Goal: Task Accomplishment & Management: Complete application form

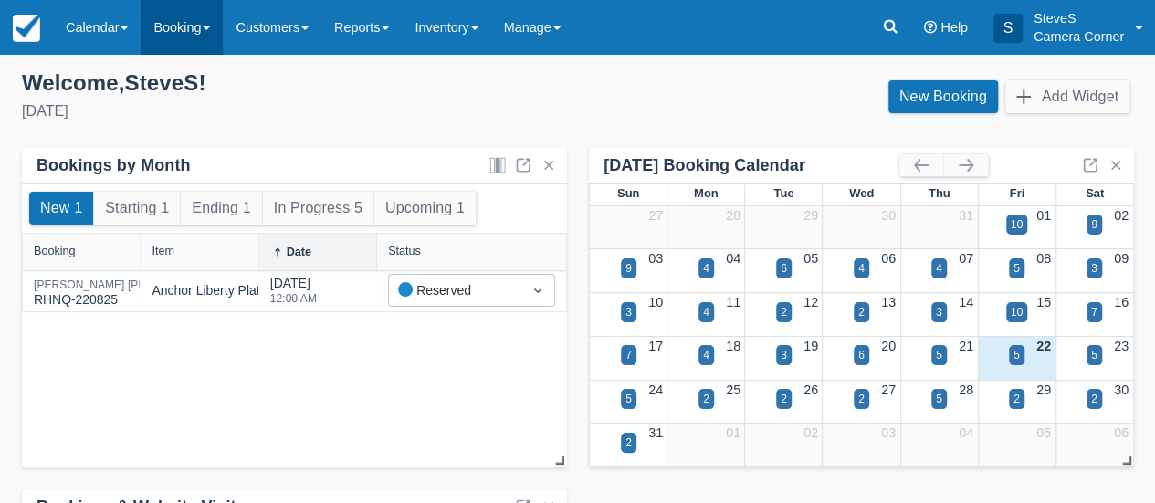
click at [186, 32] on link "Booking" at bounding box center [182, 27] width 82 height 55
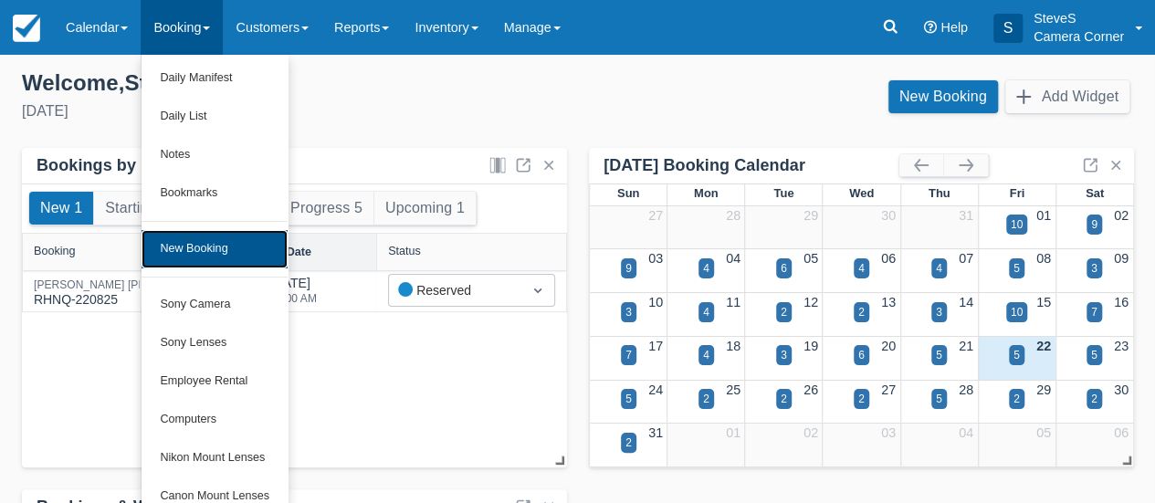
click at [204, 251] on link "New Booking" at bounding box center [215, 249] width 146 height 38
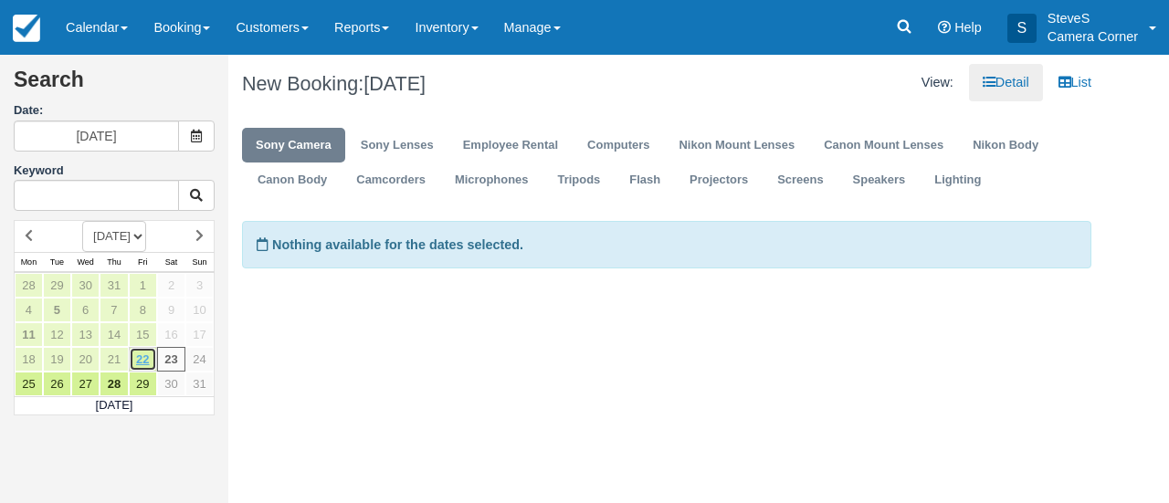
click at [142, 358] on link "22" at bounding box center [143, 359] width 28 height 25
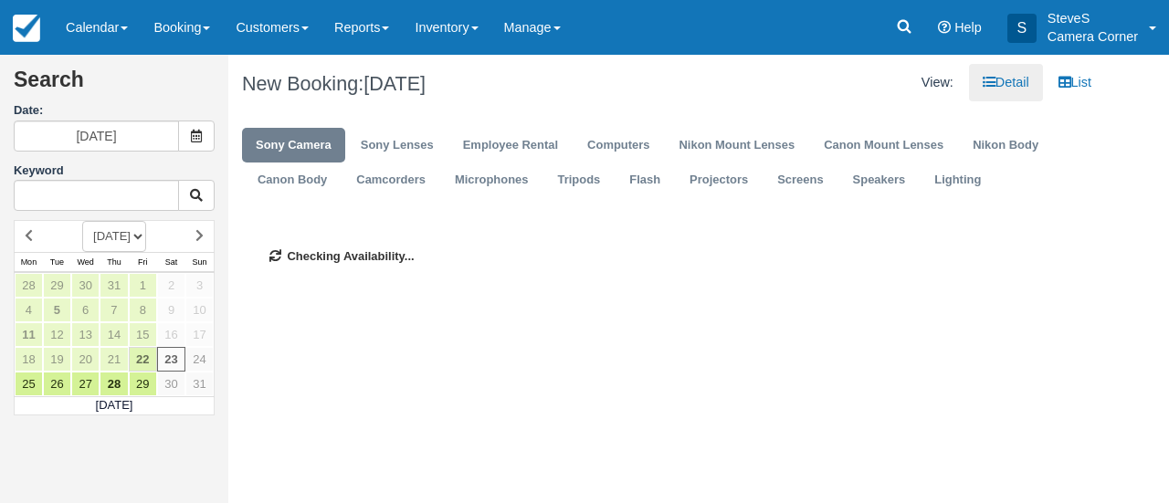
type input "[DATE]"
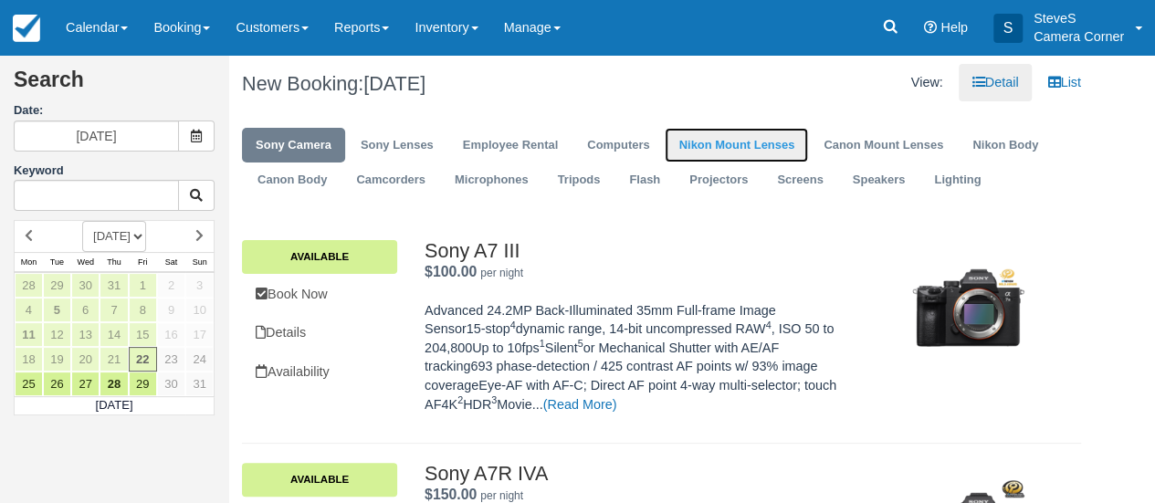
click at [696, 145] on link "Nikon Mount Lenses" at bounding box center [736, 146] width 143 height 36
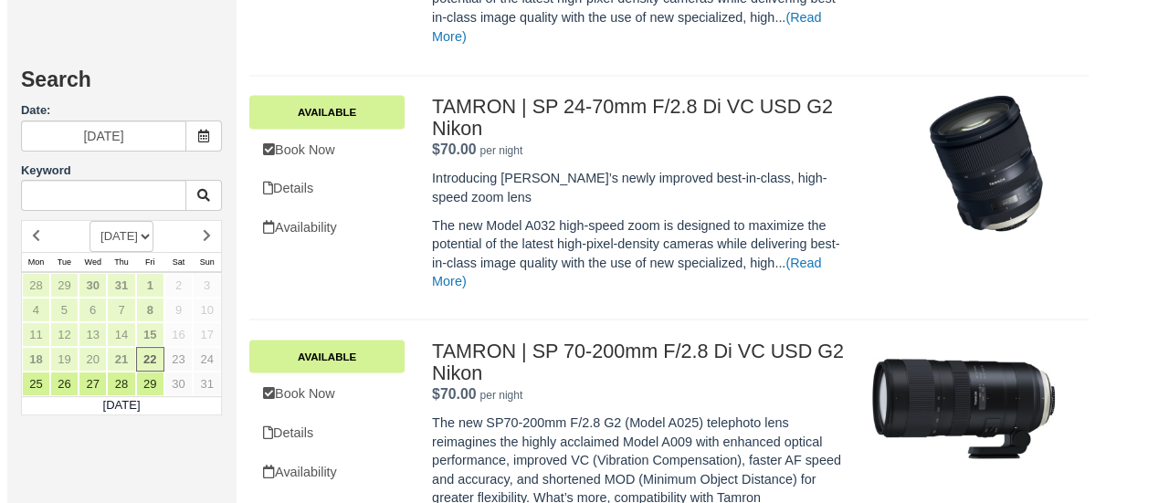
scroll to position [1735, 0]
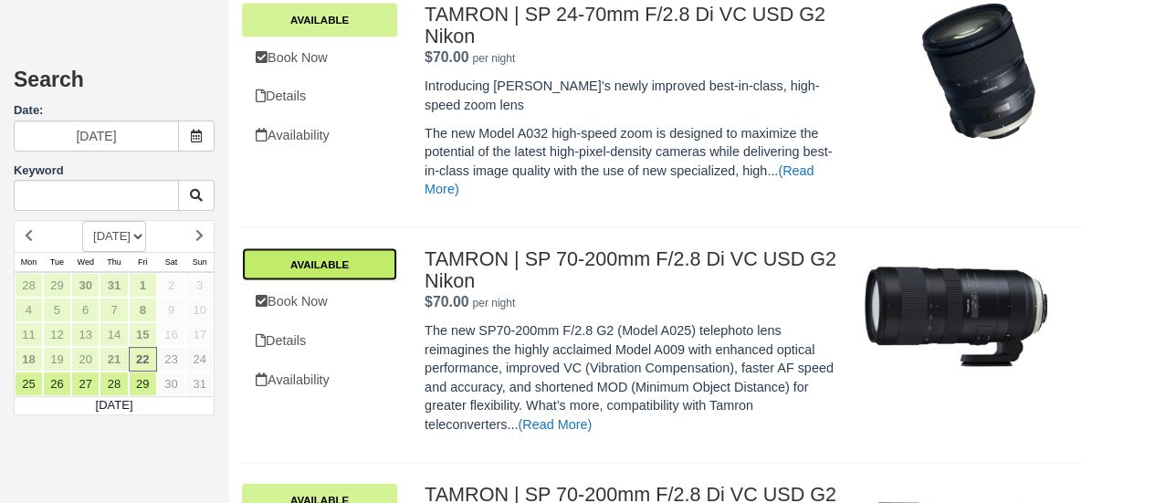
click at [362, 258] on link "Available" at bounding box center [319, 264] width 155 height 33
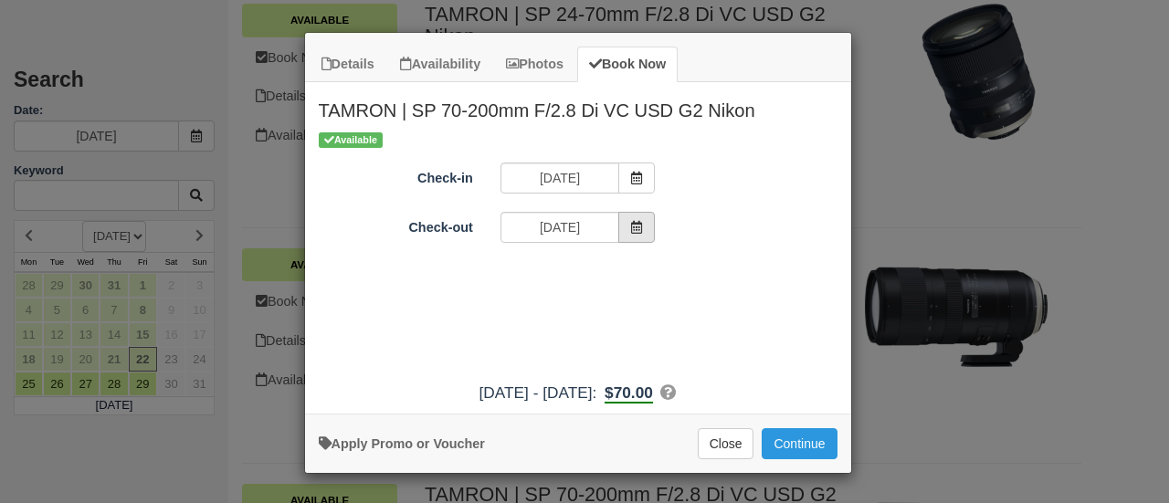
click at [635, 225] on icon "Item Modal" at bounding box center [636, 227] width 13 height 13
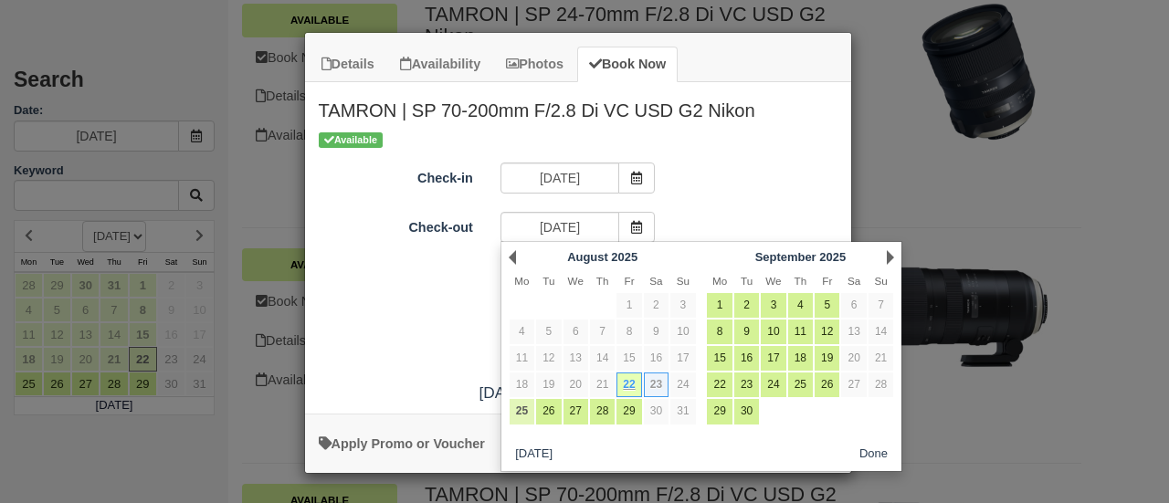
click at [521, 406] on link "25" at bounding box center [521, 411] width 25 height 25
type input "[DATE]"
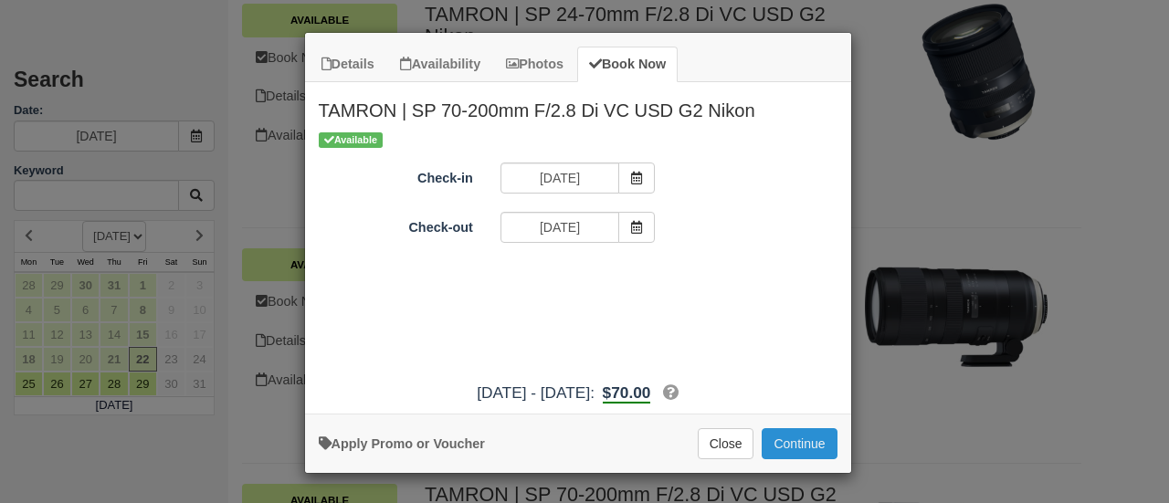
click at [796, 446] on button "Continue" at bounding box center [798, 443] width 75 height 31
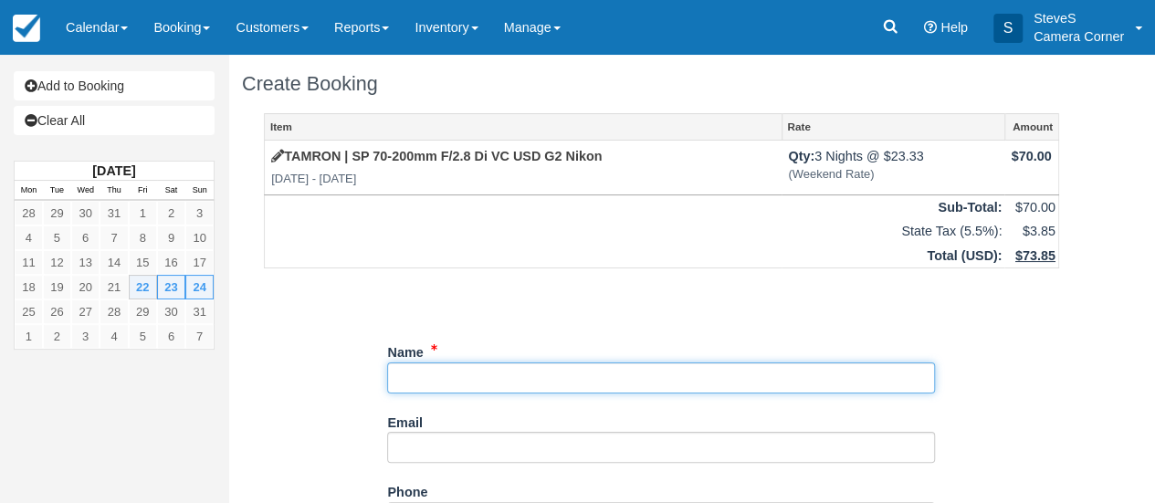
click at [507, 381] on input "Name" at bounding box center [661, 377] width 548 height 31
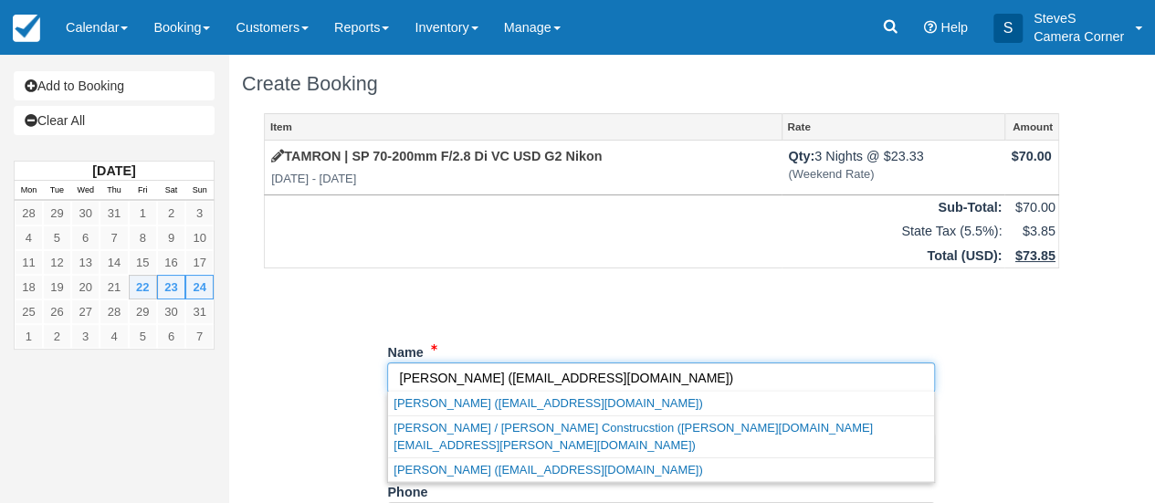
type input "Charlotte Fischer"
type input "celfering@yahoo.com"
type input "+19203418089"
type input "233 N BROADWAY APT 128"
type input "De Pere"
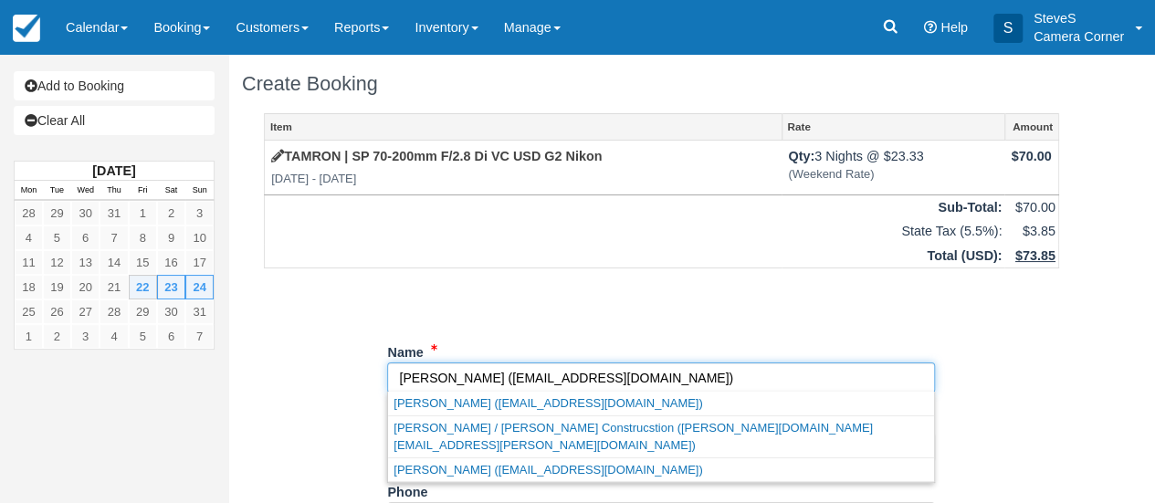
type input "54115"
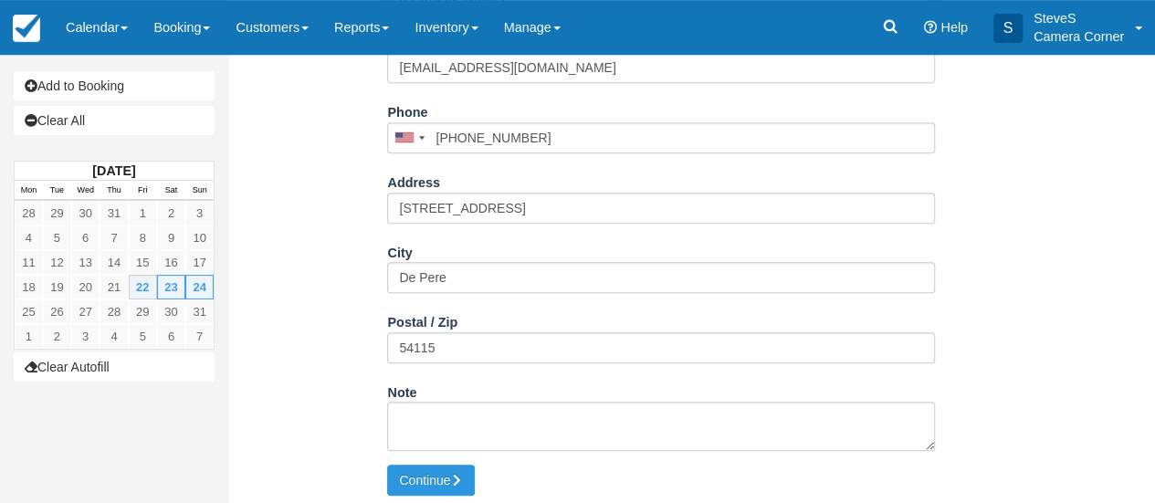
scroll to position [383, 0]
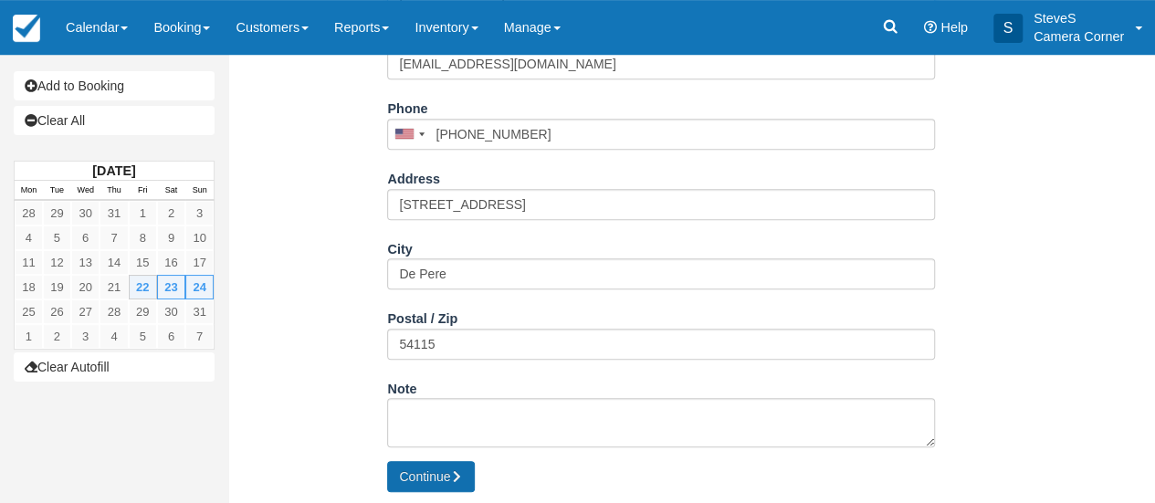
type input "Charlotte Fischer"
click at [449, 476] on button "Continue" at bounding box center [431, 476] width 88 height 31
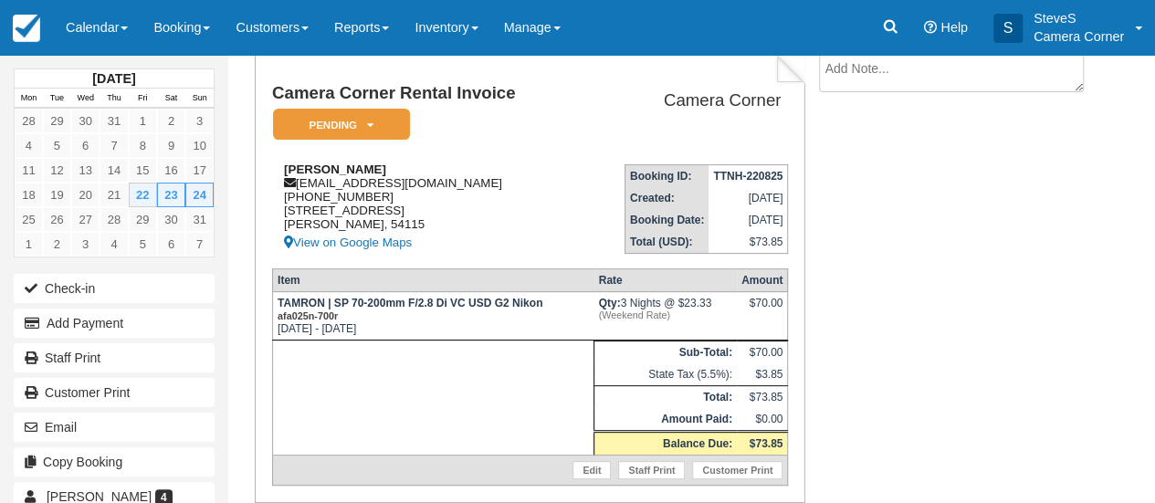
scroll to position [179, 0]
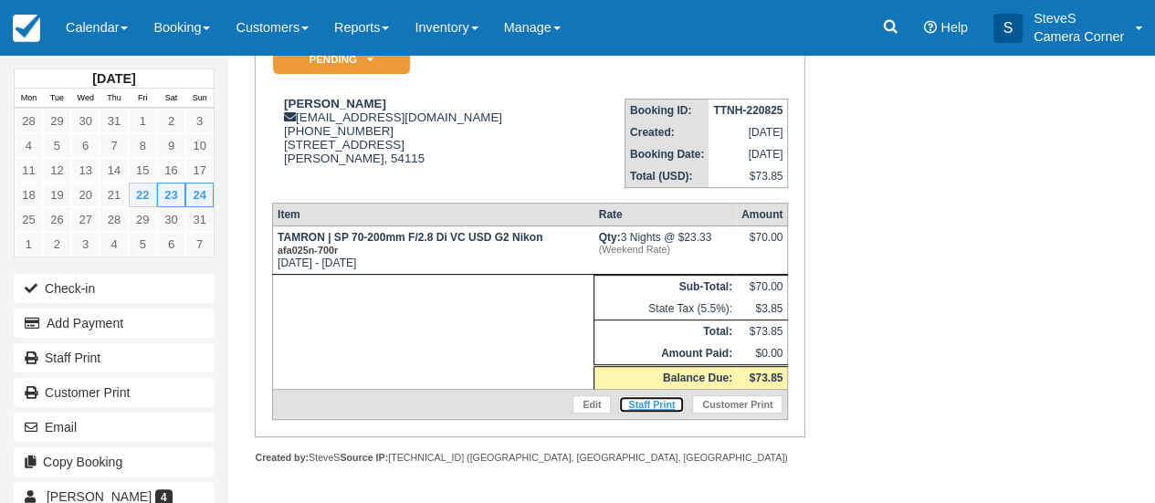
click at [655, 402] on link "Staff Print" at bounding box center [651, 404] width 67 height 18
